Goal: Find contact information: Find contact information

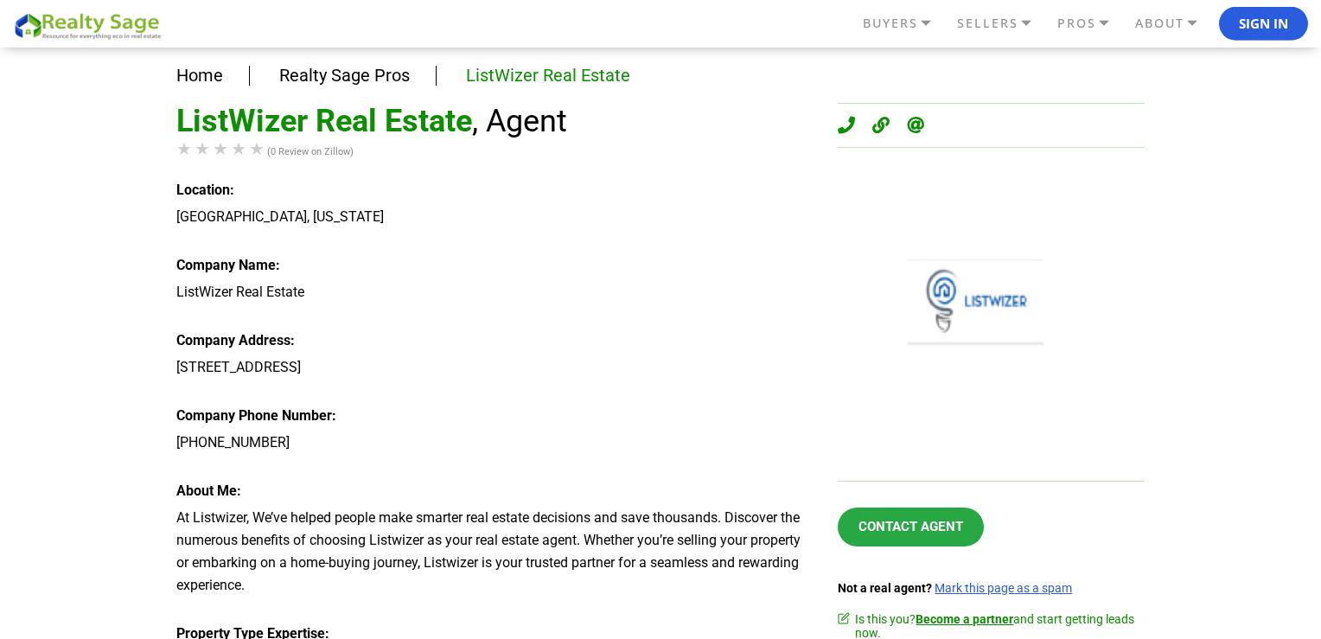
scroll to position [61, 0]
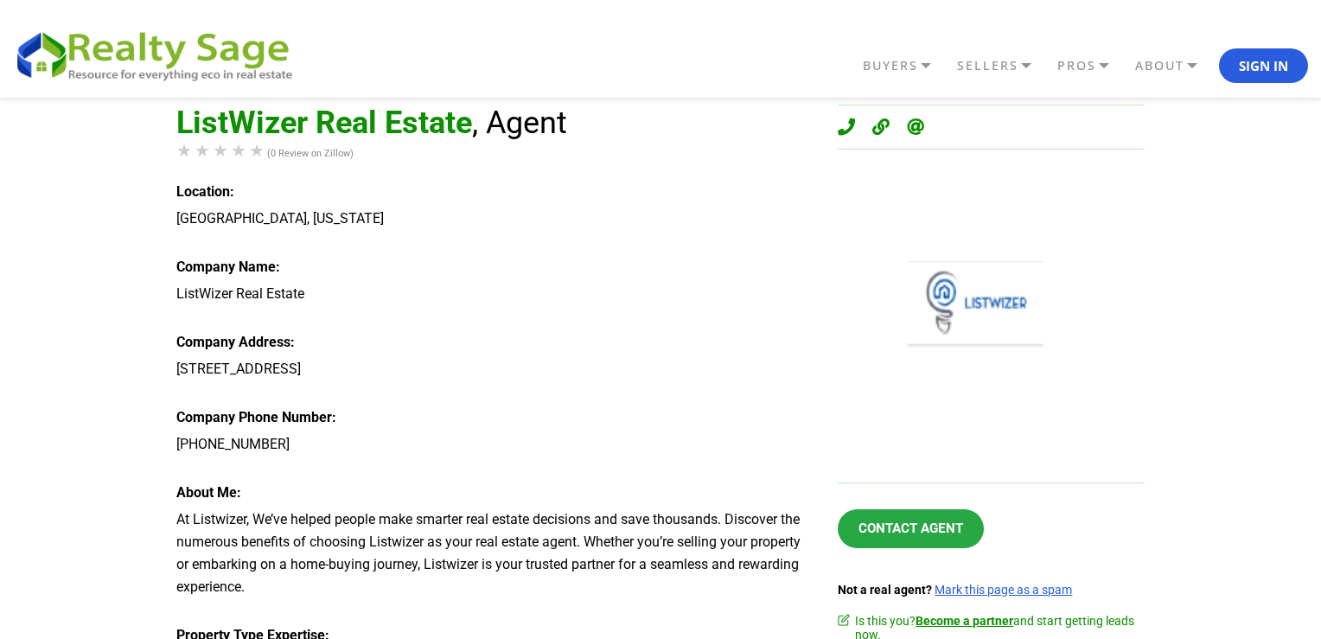
drag, startPoint x: 299, startPoint y: 298, endPoint x: 329, endPoint y: 454, distance: 158.5
click at [329, 454] on div "Home Realty Sage Pros ListWizer Real Estate ListWizer Real Estate , Agent (0 Re…" at bounding box center [660, 628] width 1321 height 1183
click at [327, 469] on div "ListWizer Real Estate , Agent (0 Review on Zillow) Location: [GEOGRAPHIC_DATA],…" at bounding box center [493, 352] width 635 height 494
drag, startPoint x: 219, startPoint y: 362, endPoint x: 153, endPoint y: 175, distance: 198.8
click at [153, 175] on div "Home Realty Sage Pros ListWizer Real Estate ListWizer Real Estate , Agent (0 Re…" at bounding box center [660, 628] width 1321 height 1183
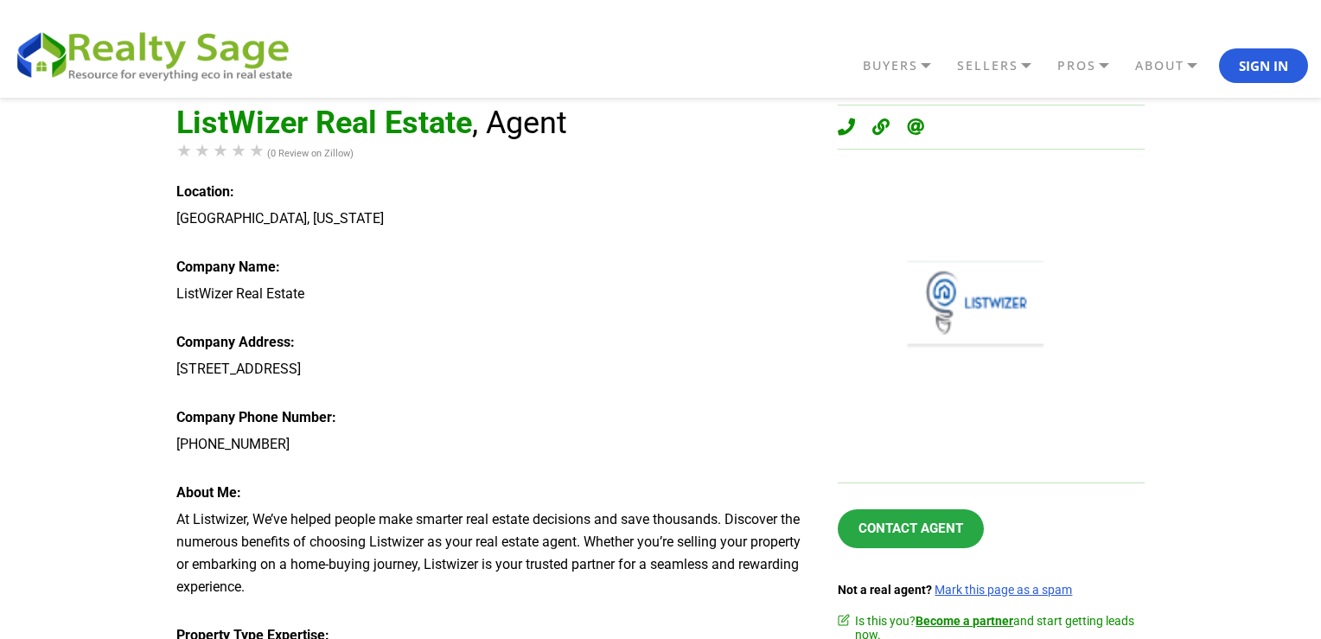
click at [161, 194] on div "Home Realty Sage Pros ListWizer Real Estate ListWizer Real Estate , Agent (0 Re…" at bounding box center [660, 628] width 1321 height 1183
drag, startPoint x: 209, startPoint y: 248, endPoint x: 287, endPoint y: 498, distance: 261.7
click at [286, 498] on div "Home Realty Sage Pros ListWizer Real Estate ListWizer Real Estate , Agent (0 Re…" at bounding box center [660, 628] width 1321 height 1183
click at [316, 451] on div "[PHONE_NUMBER]" at bounding box center [493, 444] width 635 height 22
drag, startPoint x: 224, startPoint y: 389, endPoint x: 161, endPoint y: 196, distance: 202.9
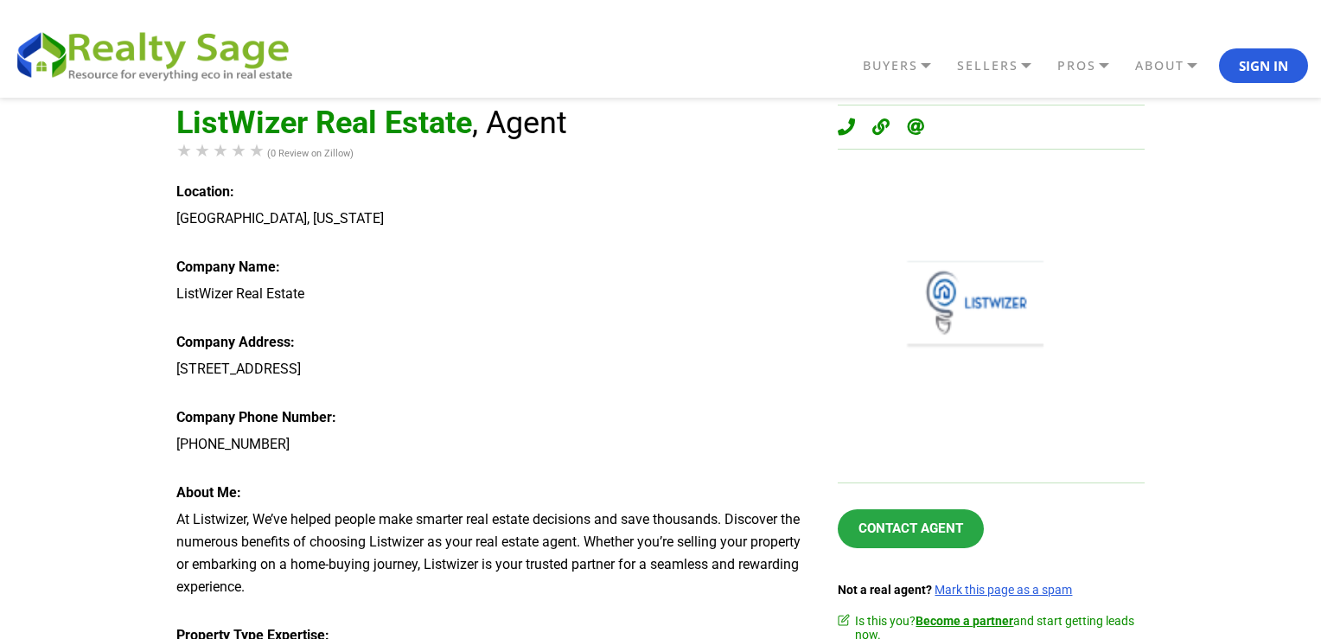
click at [161, 196] on div "Home Realty Sage Pros ListWizer Real Estate ListWizer Real Estate , Agent (0 Re…" at bounding box center [660, 628] width 1321 height 1183
drag, startPoint x: 208, startPoint y: 212, endPoint x: 290, endPoint y: 493, distance: 292.5
click at [290, 493] on div "Home Realty Sage Pros ListWizer Real Estate ListWizer Real Estate , Agent (0 Re…" at bounding box center [660, 628] width 1321 height 1183
click at [303, 444] on div "[PHONE_NUMBER]" at bounding box center [493, 444] width 635 height 22
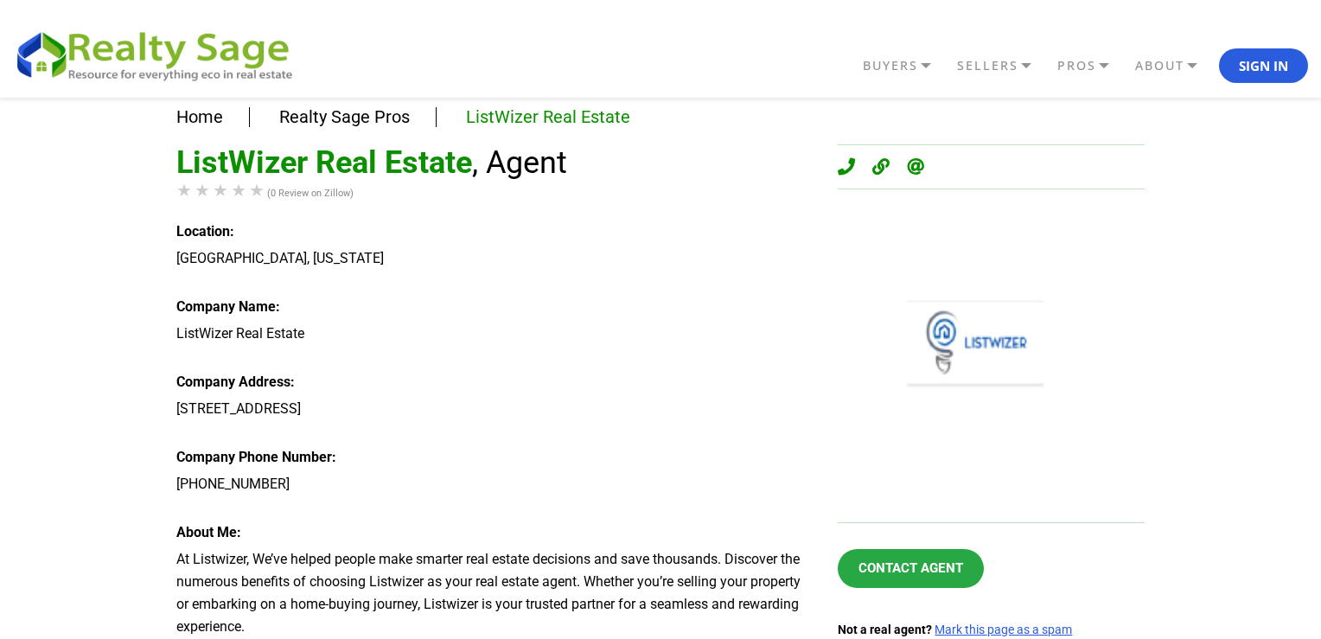
scroll to position [0, 0]
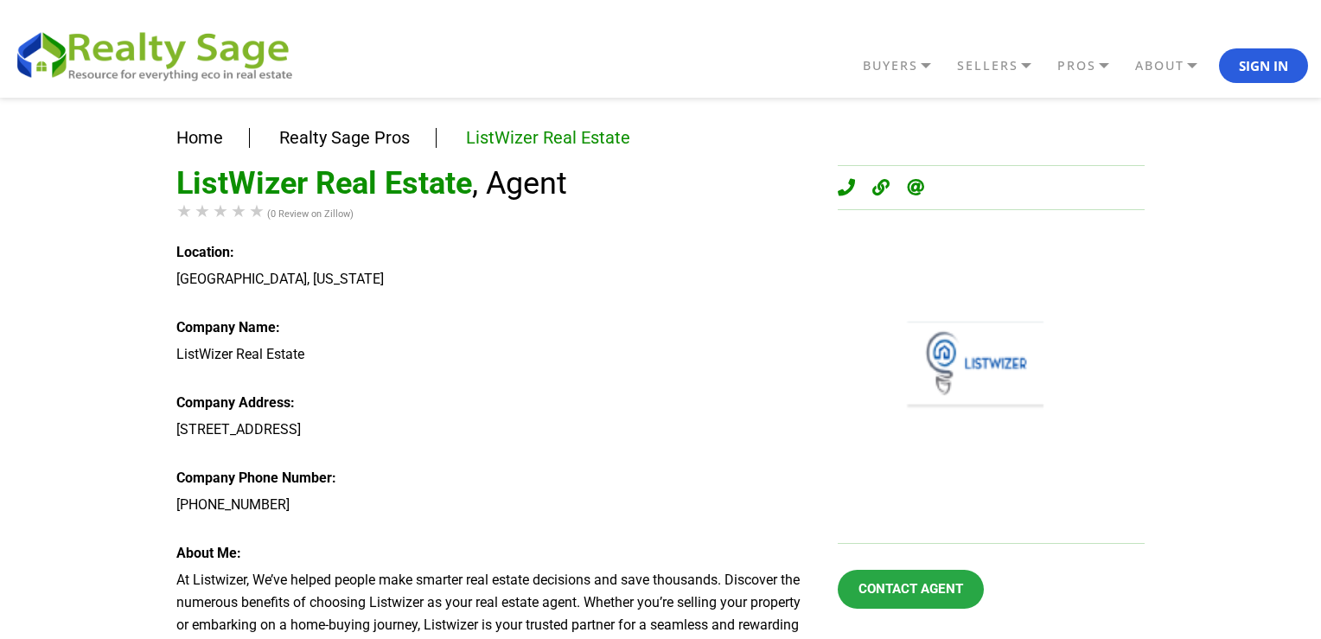
drag, startPoint x: 147, startPoint y: 254, endPoint x: 318, endPoint y: 339, distance: 191.0
click at [412, 313] on div "ListWizer Real Estate , Agent (0 Review on Zillow) Location: [GEOGRAPHIC_DATA],…" at bounding box center [493, 412] width 635 height 494
